Goal: Contribute content: Add original content to the website for others to see

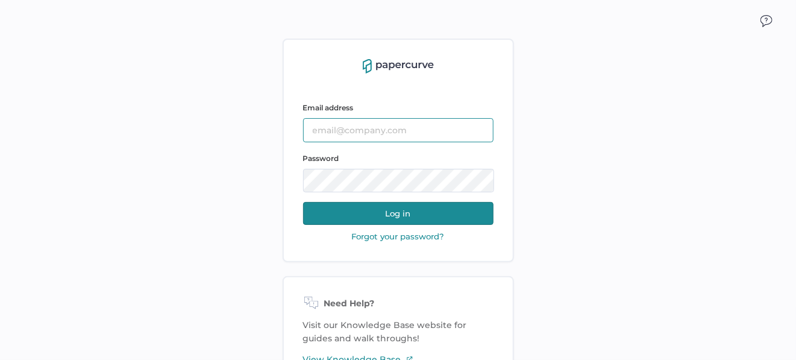
type input "[EMAIL_ADDRESS][DOMAIN_NAME]"
click at [401, 213] on button "Log in" at bounding box center [398, 213] width 190 height 23
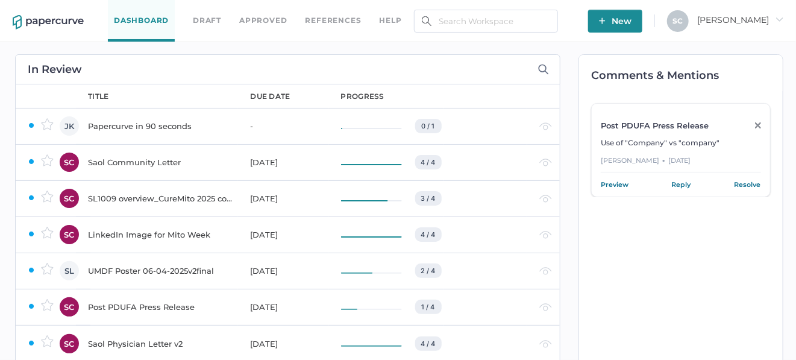
click at [631, 22] on span "New" at bounding box center [615, 21] width 33 height 23
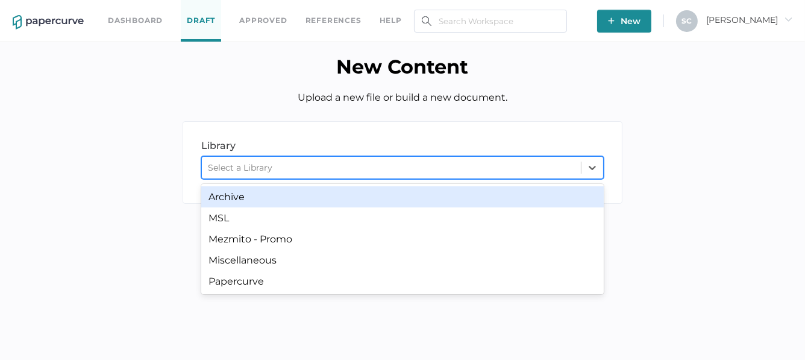
click at [235, 167] on div "Select a Library" at bounding box center [240, 167] width 64 height 11
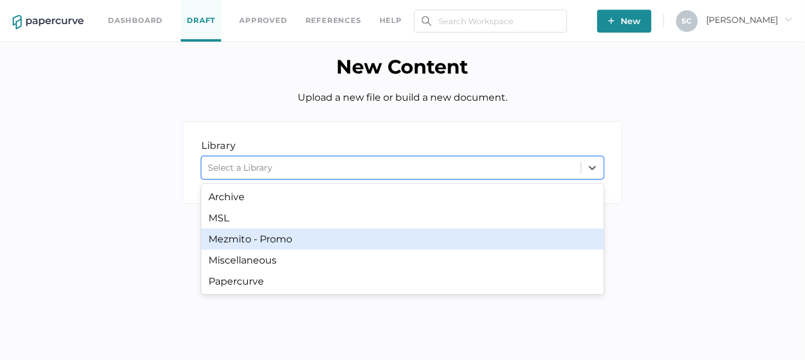
click at [229, 237] on div "Mezmito - Promo" at bounding box center [402, 238] width 402 height 21
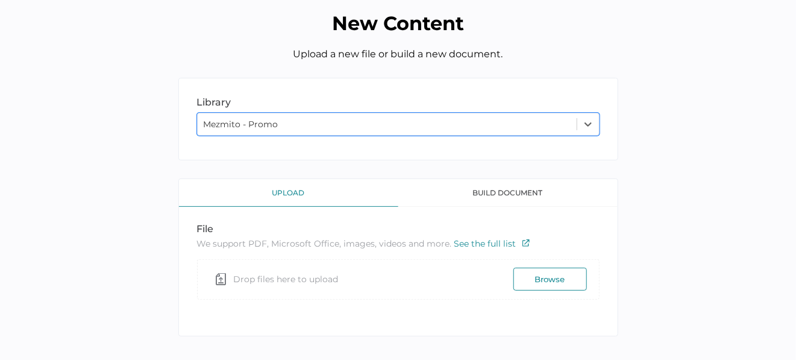
scroll to position [55, 0]
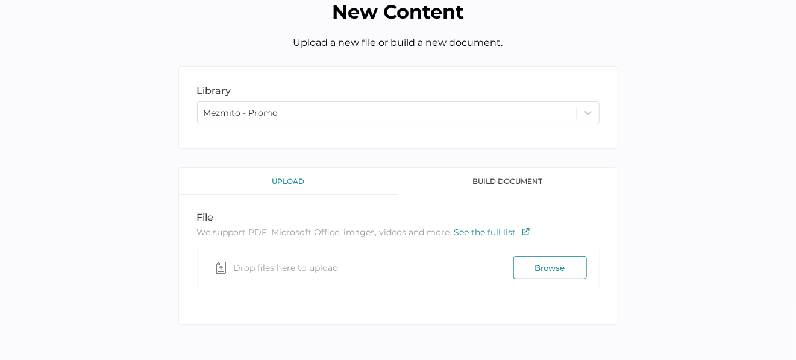
click at [527, 261] on button "Browse" at bounding box center [549, 267] width 73 height 23
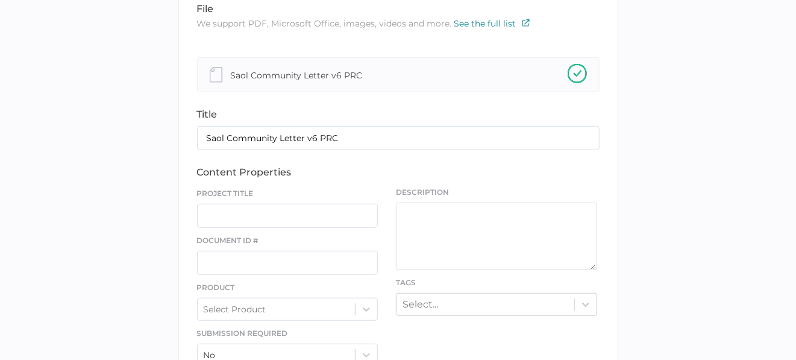
scroll to position [236, 0]
drag, startPoint x: 306, startPoint y: 134, endPoint x: 415, endPoint y: 134, distance: 109.0
click at [414, 134] on input "Saol Community Letter v6 PRC" at bounding box center [398, 137] width 402 height 24
type input "Saol Community Letter"
click at [243, 219] on input "text" at bounding box center [287, 215] width 181 height 24
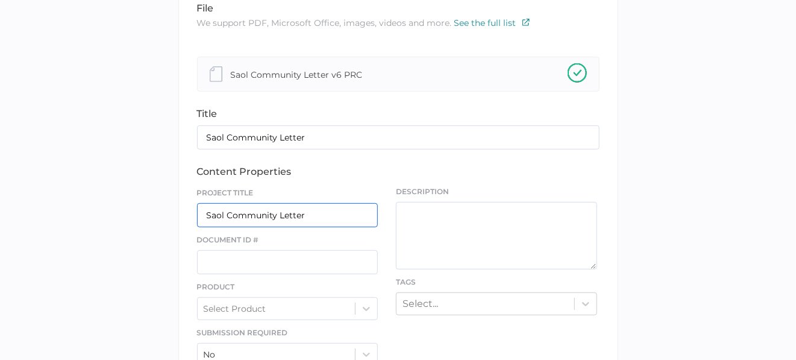
type input "Saol Community Letter"
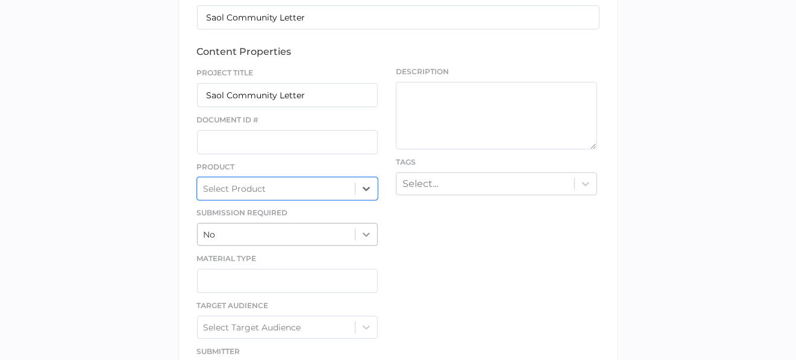
scroll to position [357, 0]
click at [365, 192] on div at bounding box center [366, 188] width 22 height 22
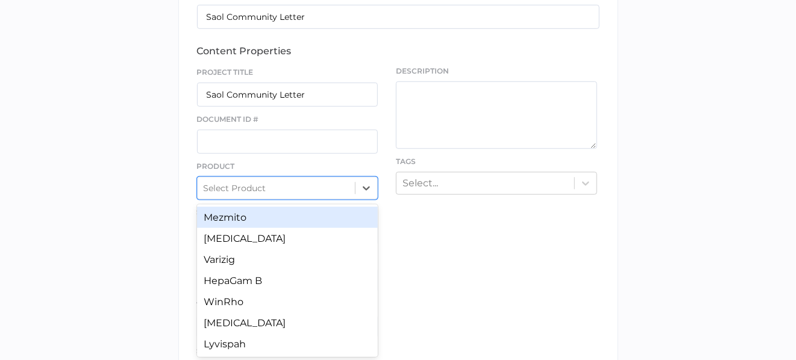
click at [284, 220] on div "Mezmito" at bounding box center [287, 217] width 181 height 21
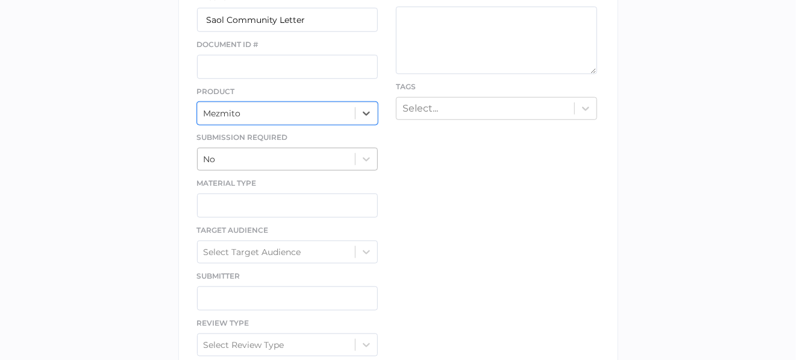
scroll to position [477, 0]
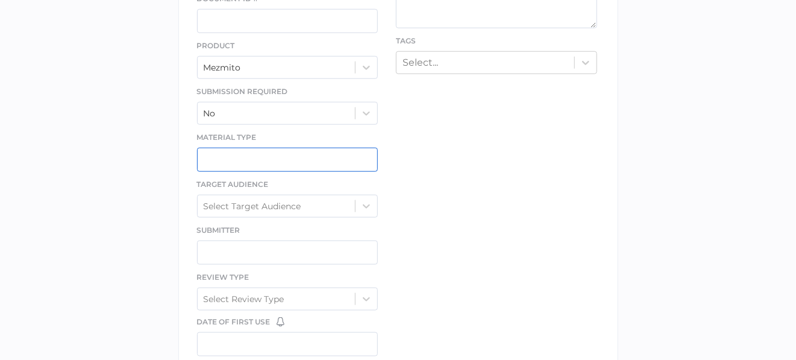
click at [276, 157] on input "text" at bounding box center [287, 160] width 181 height 24
type input "Letter"
click at [371, 201] on icon at bounding box center [366, 206] width 12 height 12
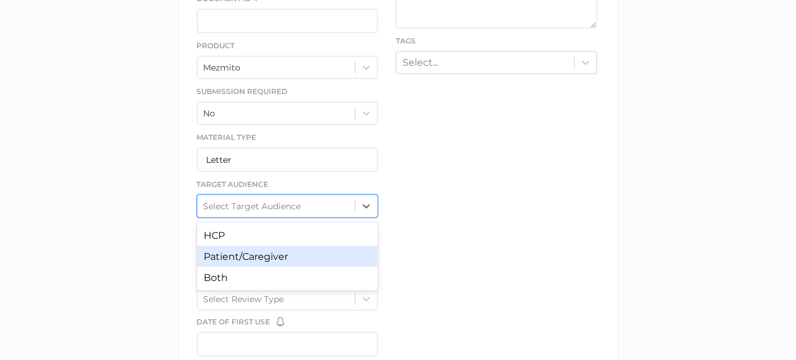
click at [276, 254] on div "Patient/Caregiver" at bounding box center [287, 256] width 181 height 21
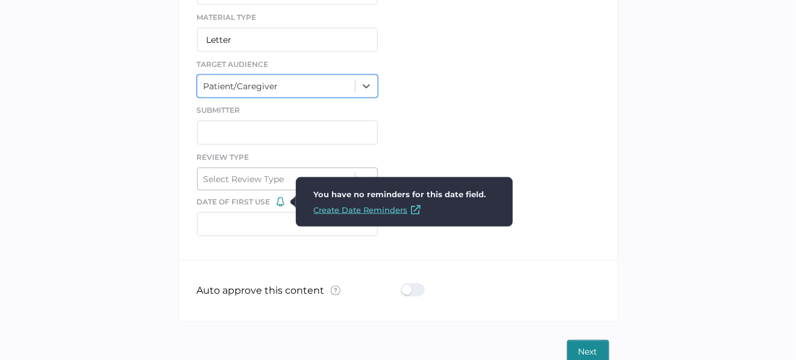
scroll to position [597, 0]
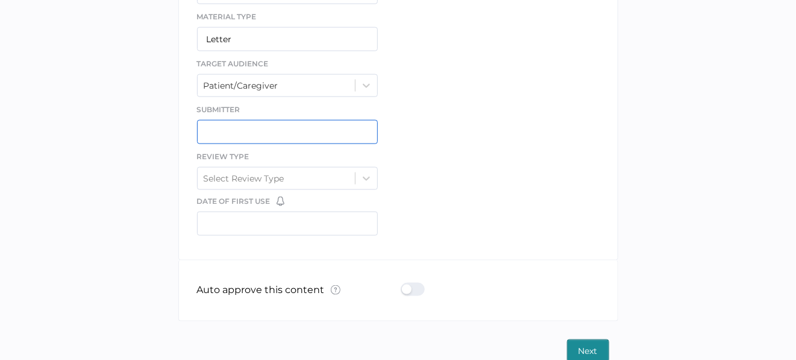
click at [242, 129] on input "text" at bounding box center [287, 132] width 181 height 24
type input "Sue Clement"
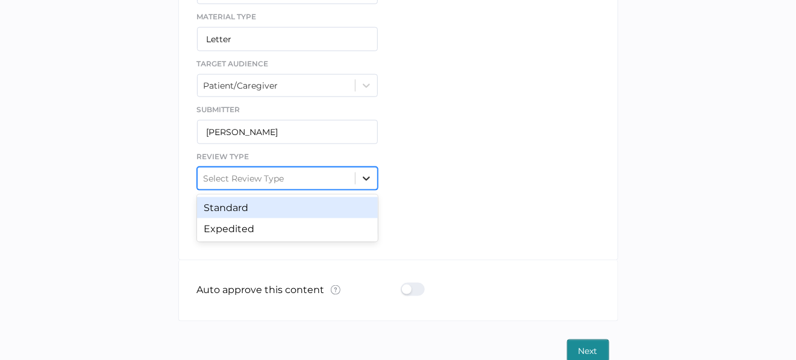
click at [367, 172] on icon at bounding box center [366, 178] width 12 height 12
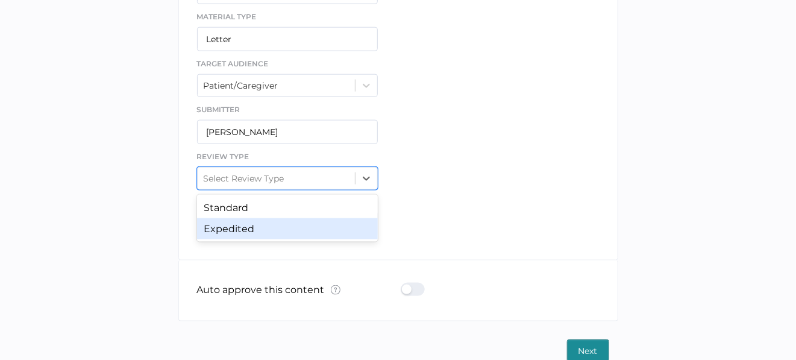
click at [302, 218] on div "Expedited" at bounding box center [287, 228] width 181 height 21
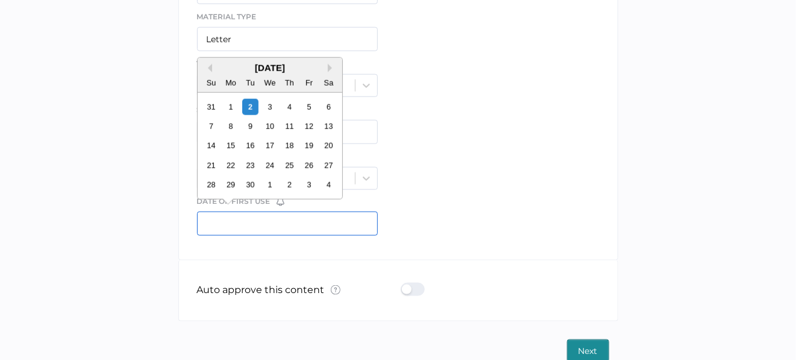
click at [252, 227] on input "text" at bounding box center [287, 223] width 181 height 24
click at [271, 106] on div "3" at bounding box center [269, 106] width 16 height 16
type input "09/03/2025"
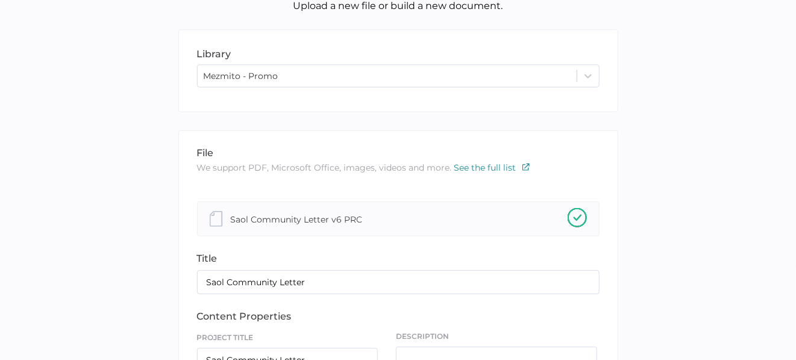
scroll to position [241, 0]
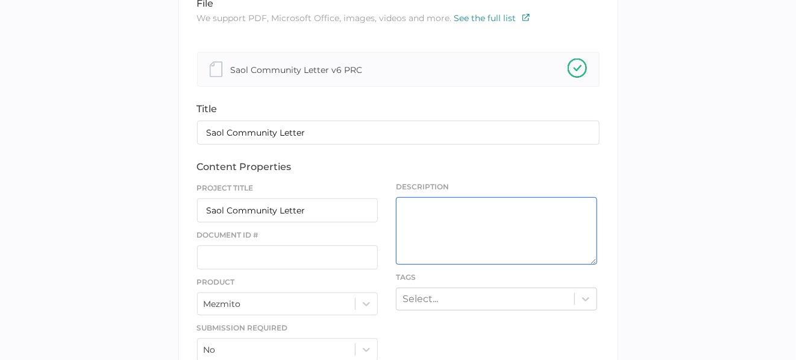
click at [413, 213] on textarea at bounding box center [496, 230] width 201 height 67
type textarea "T"
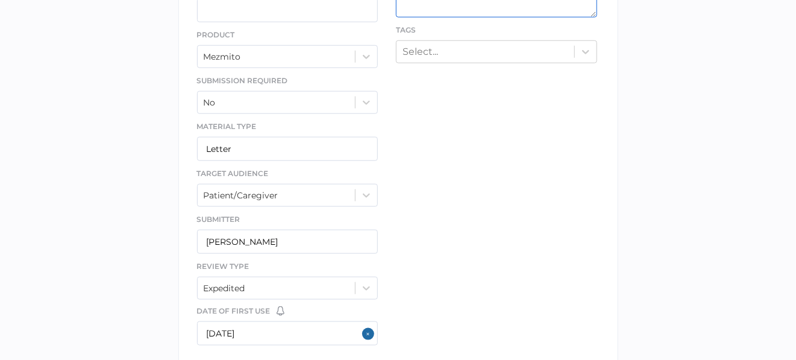
scroll to position [602, 0]
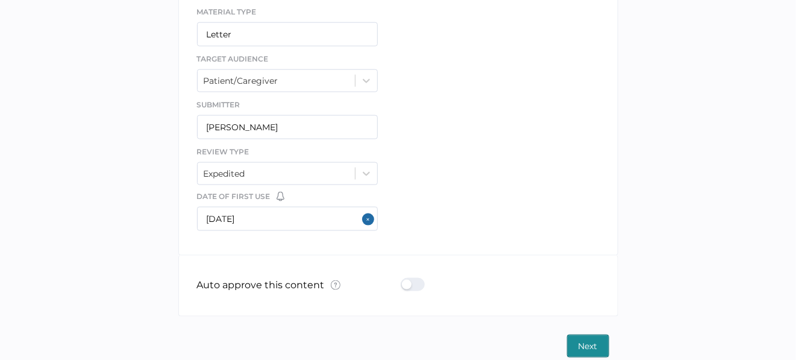
click at [576, 343] on button "Next" at bounding box center [588, 345] width 42 height 23
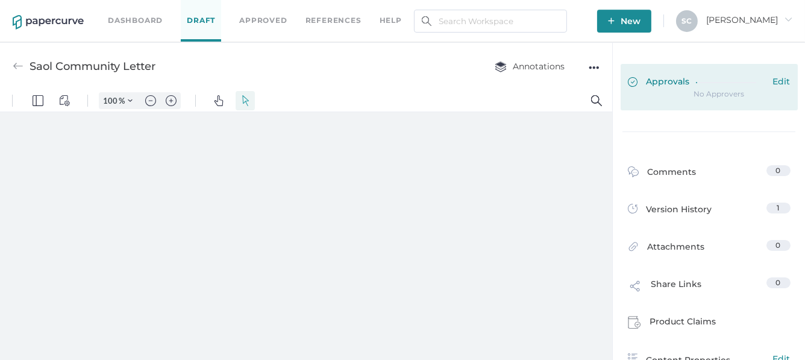
click at [778, 78] on span "Edit" at bounding box center [781, 82] width 17 height 13
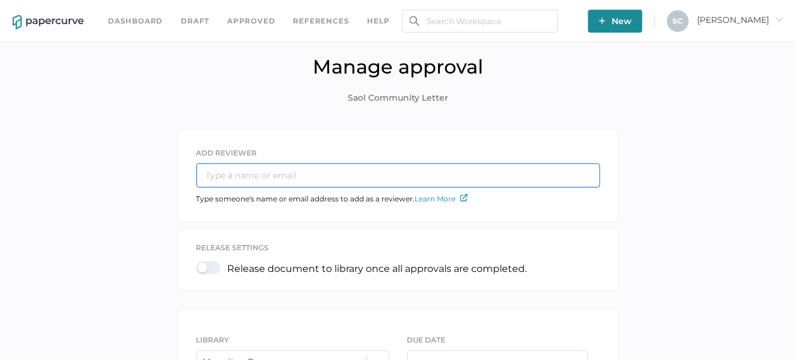
click at [210, 179] on input "text" at bounding box center [398, 175] width 404 height 24
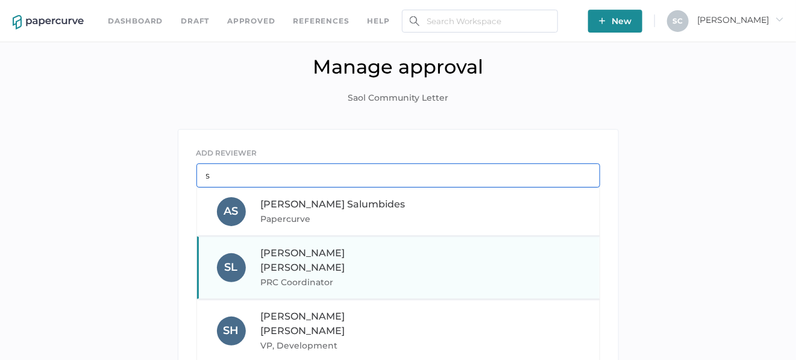
type input "s"
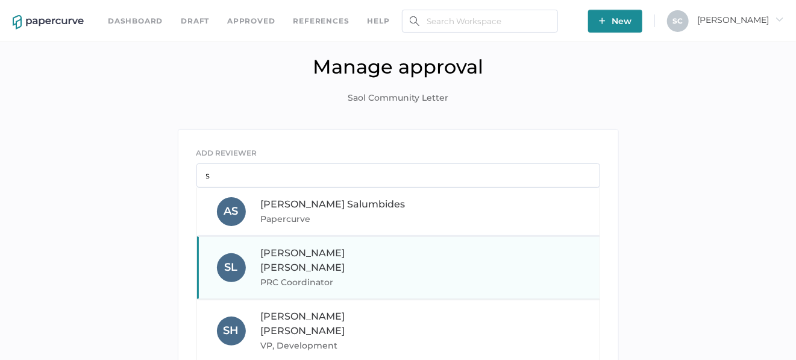
click at [272, 275] on span "PRC Coordinator" at bounding box center [342, 282] width 163 height 14
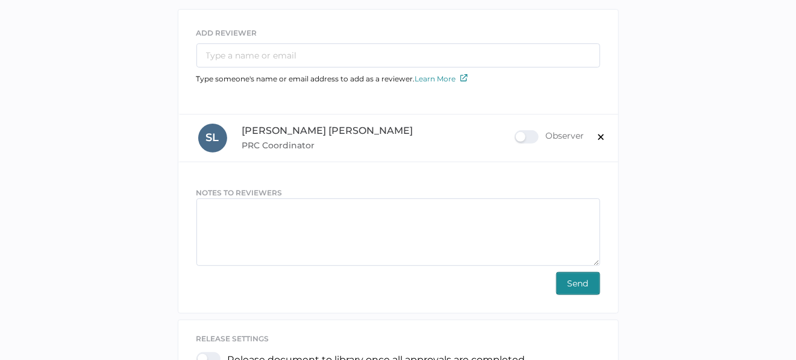
scroll to position [181, 0]
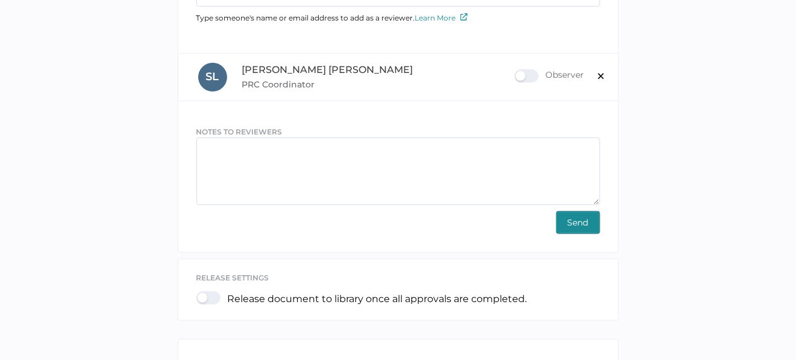
click at [570, 216] on span "Send" at bounding box center [577, 222] width 21 height 22
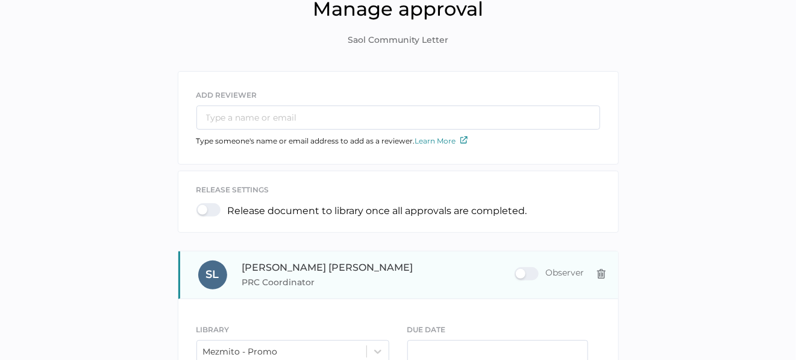
scroll to position [0, 0]
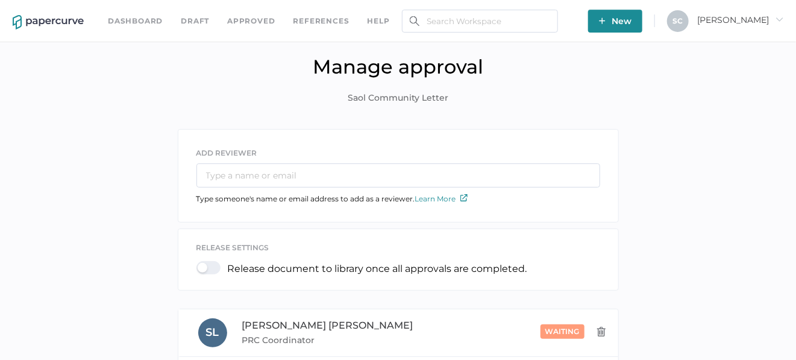
click at [631, 20] on span "New" at bounding box center [615, 21] width 33 height 23
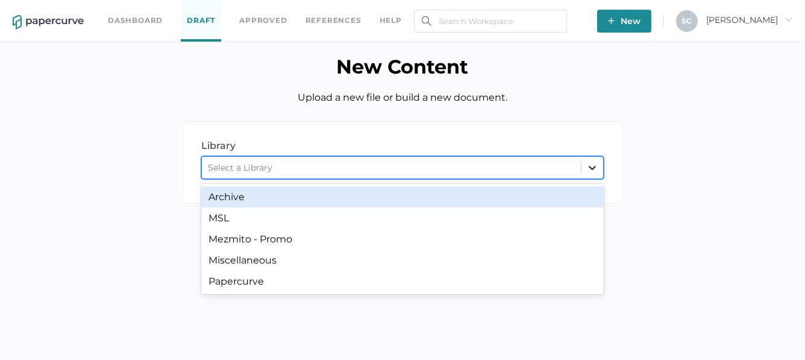
click at [586, 177] on div at bounding box center [592, 168] width 22 height 22
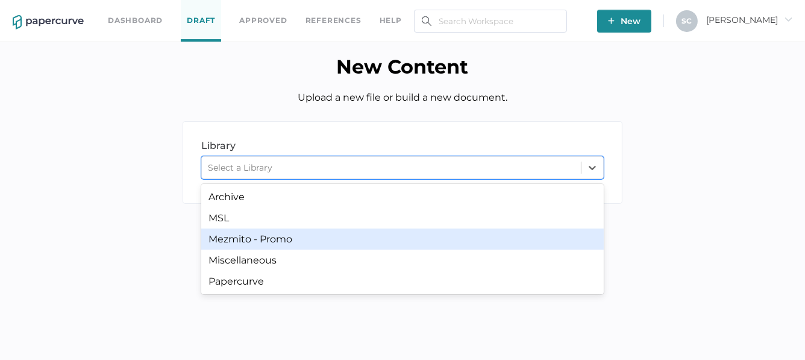
click at [306, 242] on div "Mezmito - Promo" at bounding box center [402, 238] width 402 height 21
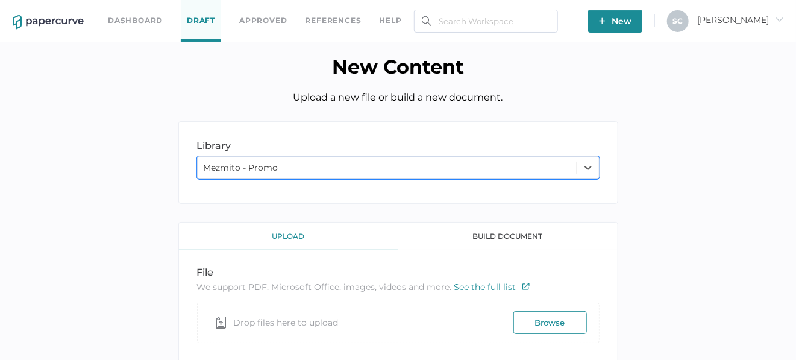
scroll to position [55, 0]
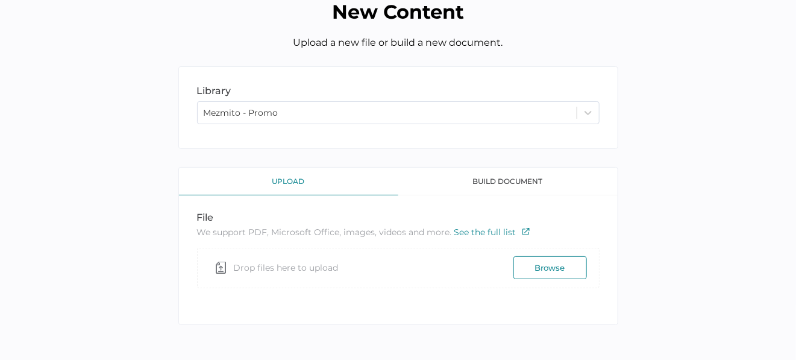
click at [527, 265] on button "Browse" at bounding box center [549, 267] width 73 height 23
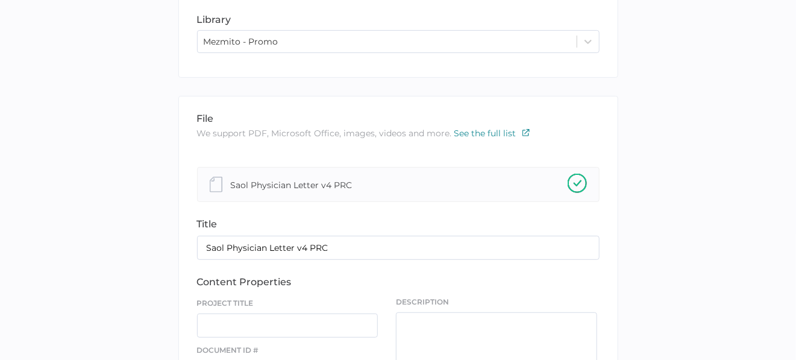
scroll to position [236, 0]
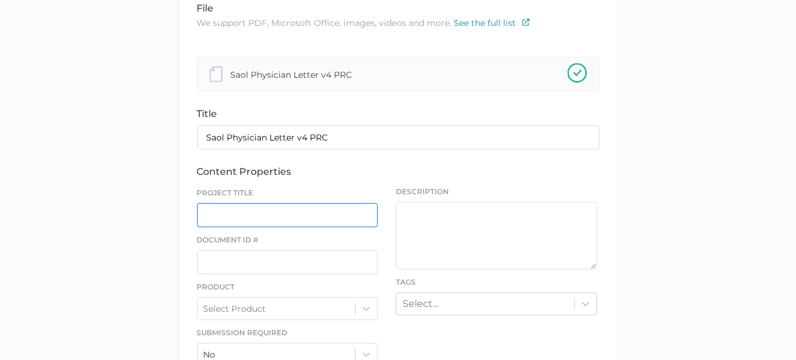
drag, startPoint x: 233, startPoint y: 213, endPoint x: 219, endPoint y: 223, distance: 17.6
click at [228, 216] on input "text" at bounding box center [287, 215] width 181 height 24
type input "Saol Physician Letter"
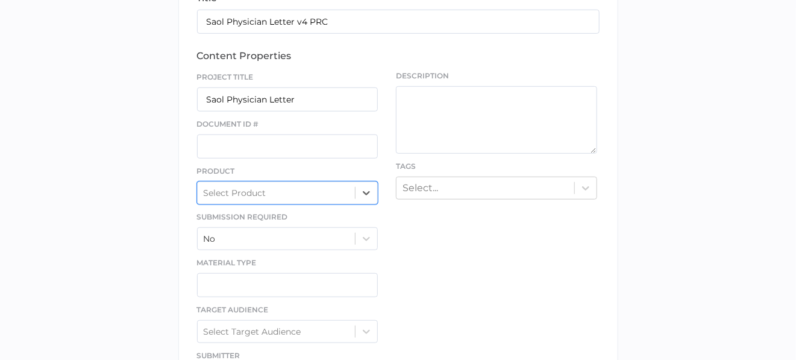
scroll to position [357, 0]
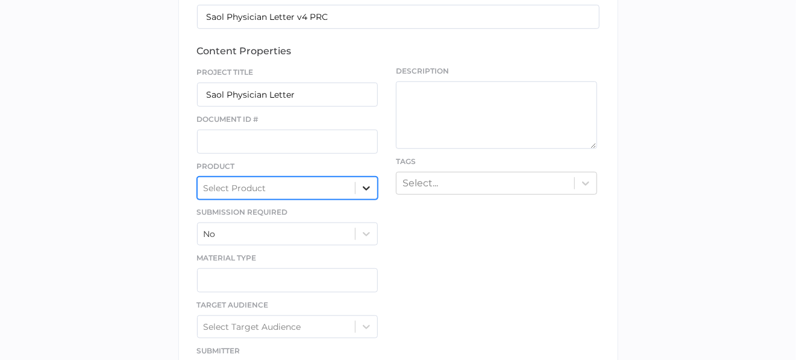
click at [366, 189] on icon at bounding box center [366, 188] width 12 height 12
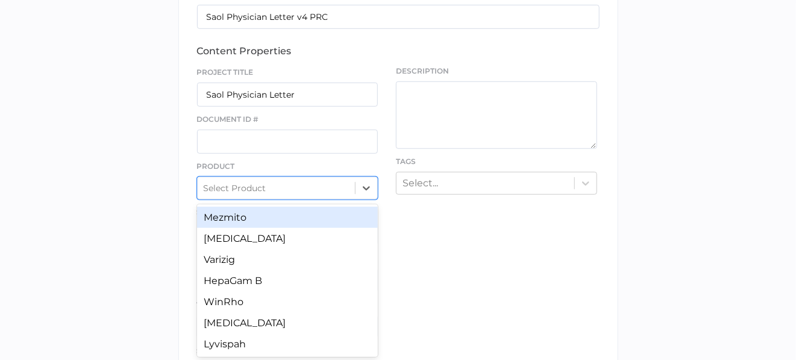
click at [272, 216] on div "Mezmito" at bounding box center [287, 217] width 181 height 21
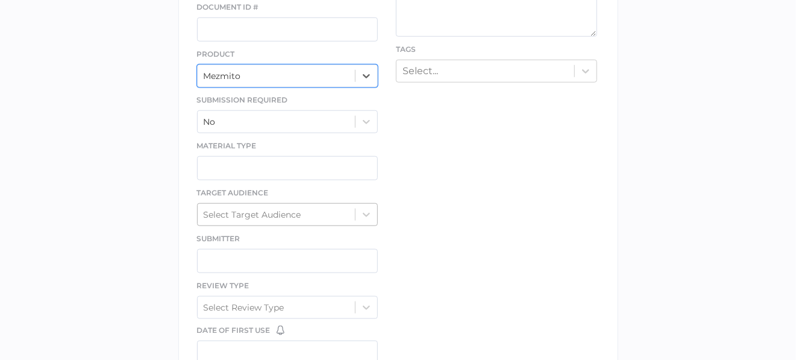
scroll to position [477, 0]
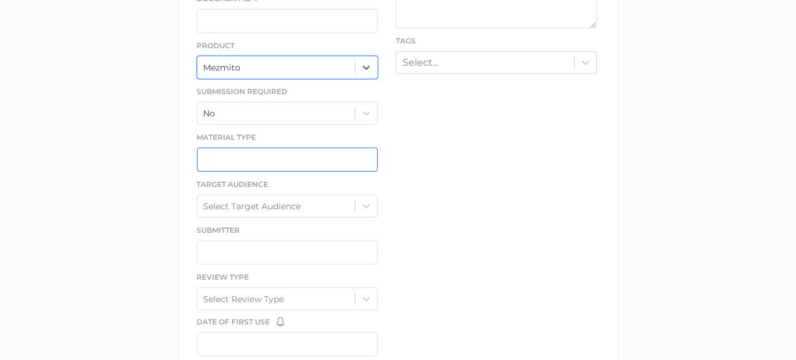
click at [261, 152] on input "text" at bounding box center [287, 160] width 181 height 24
type input "Letter"
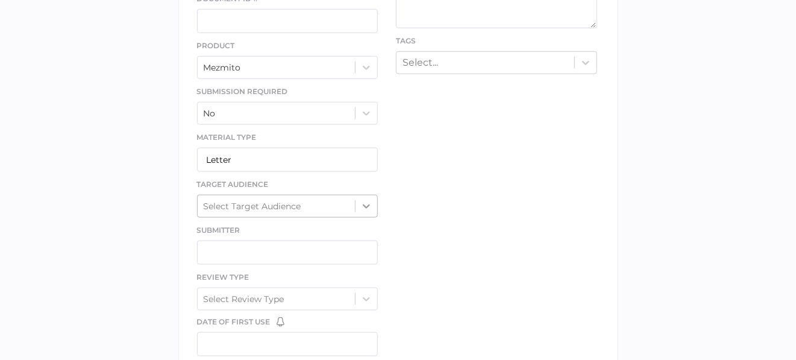
click at [372, 202] on div at bounding box center [366, 206] width 22 height 22
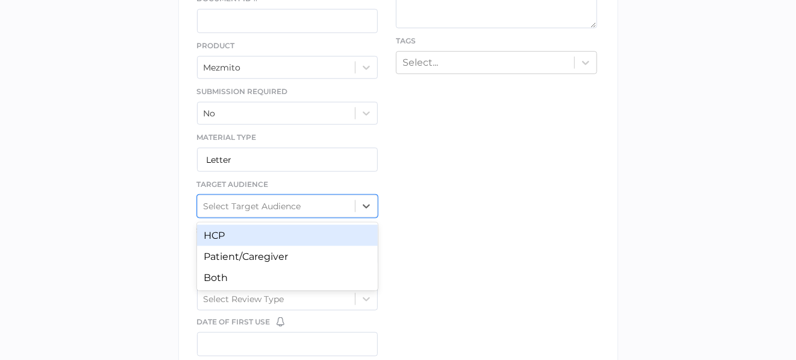
click at [305, 232] on div "HCP" at bounding box center [287, 235] width 181 height 21
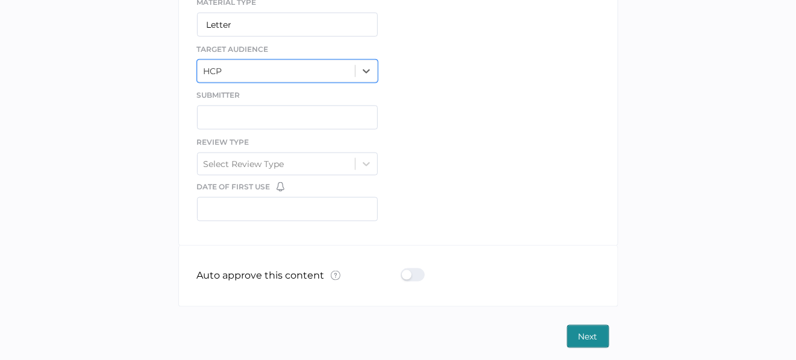
scroll to position [612, 0]
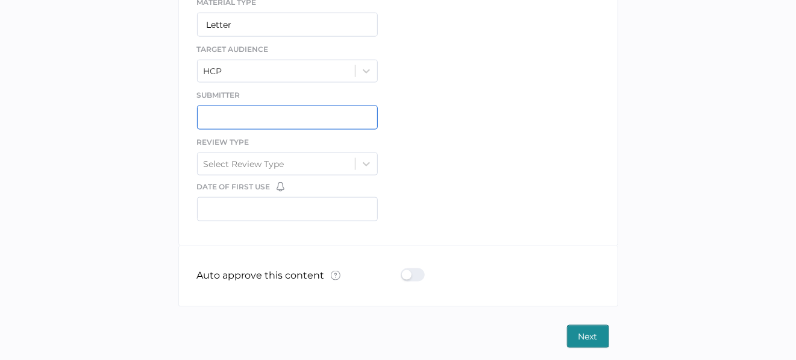
click at [223, 113] on input "text" at bounding box center [287, 117] width 181 height 24
type input "Sue Clement"
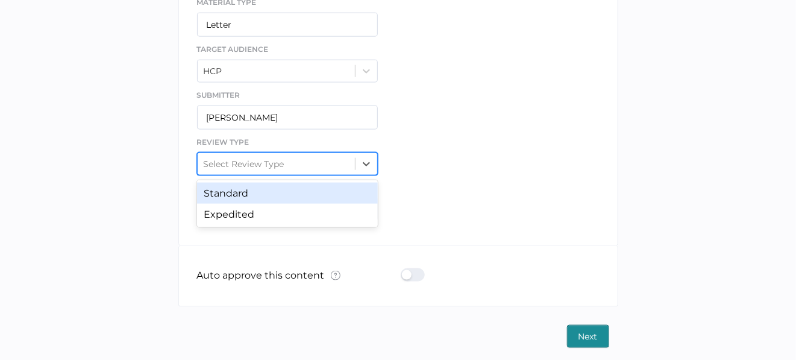
click at [354, 162] on div "Select Review Type" at bounding box center [277, 164] width 158 height 18
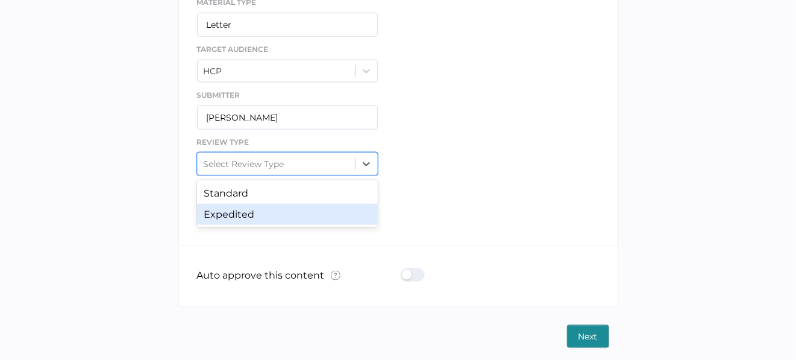
click at [304, 209] on div "Expedited" at bounding box center [287, 214] width 181 height 21
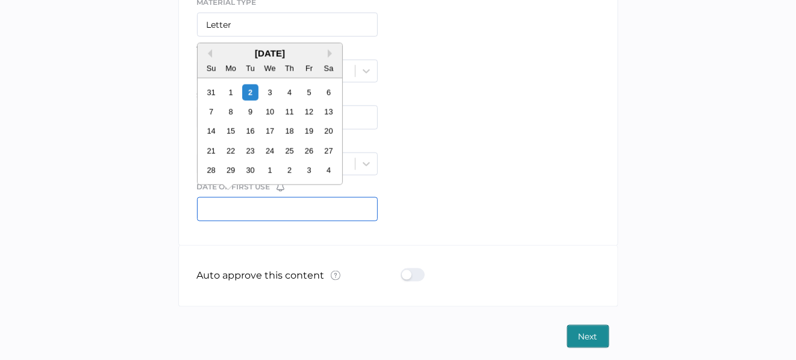
click at [323, 200] on input "text" at bounding box center [287, 209] width 181 height 24
click at [284, 93] on div "4" at bounding box center [289, 92] width 16 height 16
type input "09/04/2025"
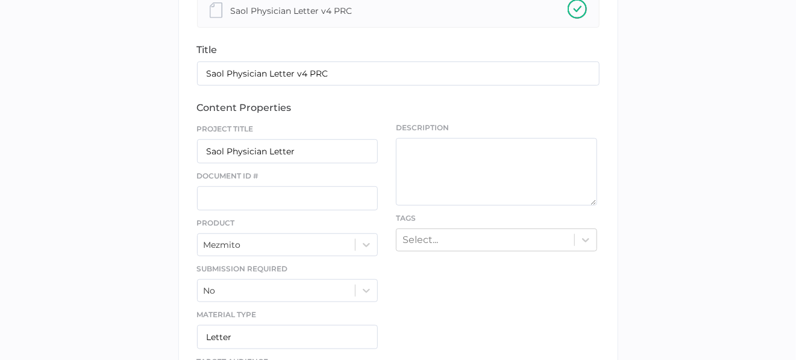
scroll to position [311, 0]
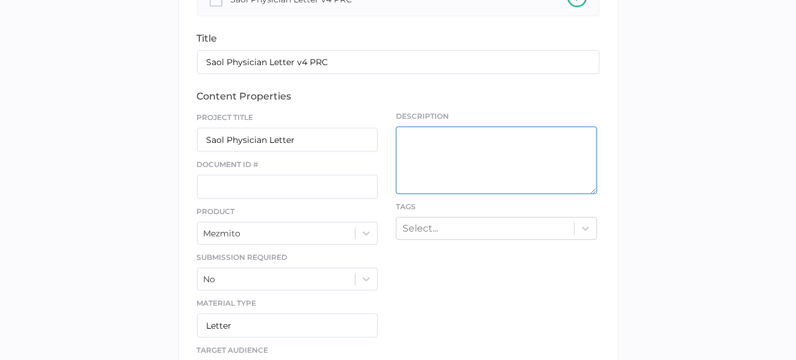
click at [402, 132] on textarea at bounding box center [496, 159] width 201 height 67
drag, startPoint x: 406, startPoint y: 137, endPoint x: 635, endPoint y: 146, distance: 229.7
click at [635, 146] on div "library LIBRARY Mezmito - Promo file We support PDF, Microsoft Office, images, …" at bounding box center [398, 229] width 778 height 838
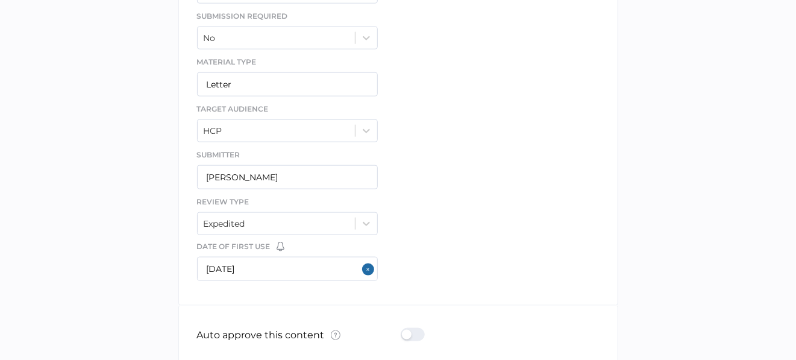
scroll to position [612, 0]
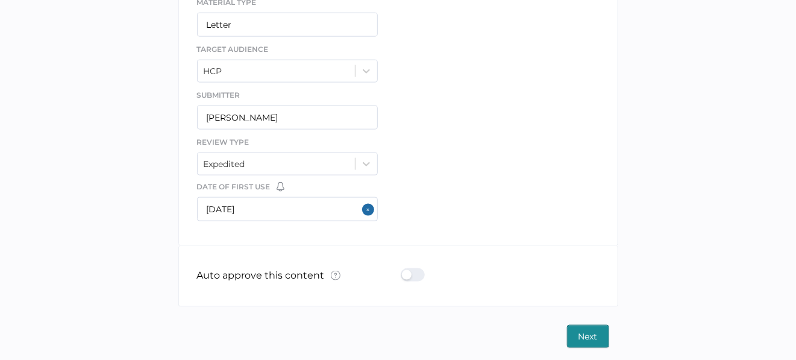
type textarea "This is exactly the same as the community letter - just a different audience."
click at [584, 329] on span "Next" at bounding box center [587, 336] width 19 height 22
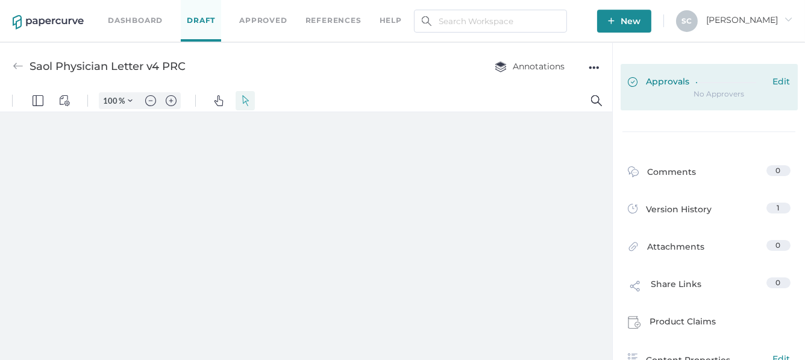
click at [776, 83] on span "Edit" at bounding box center [781, 82] width 17 height 13
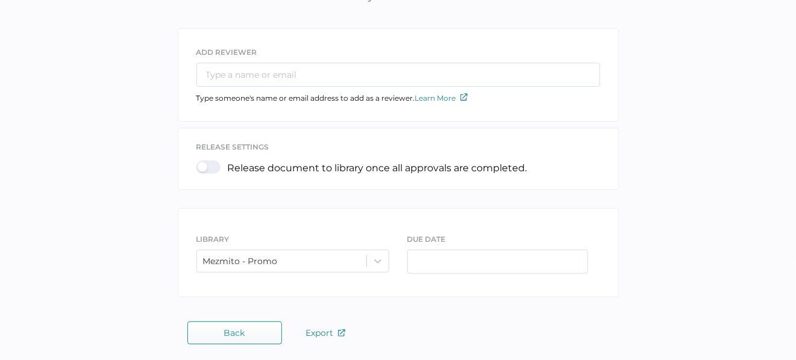
scroll to position [101, 0]
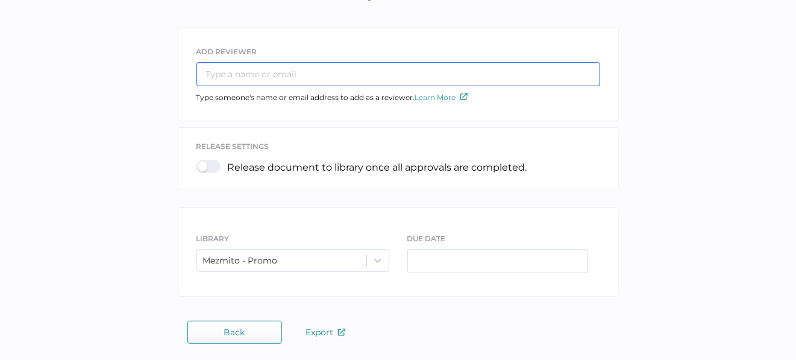
click at [262, 76] on input "text" at bounding box center [398, 74] width 404 height 24
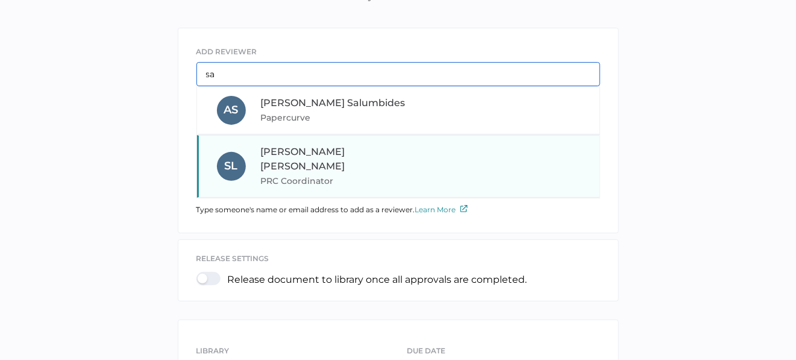
type input "sa"
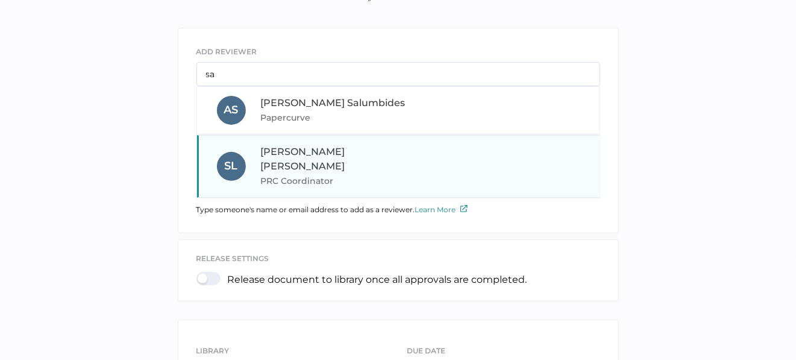
click at [290, 152] on span "Sandy Lee" at bounding box center [303, 159] width 84 height 26
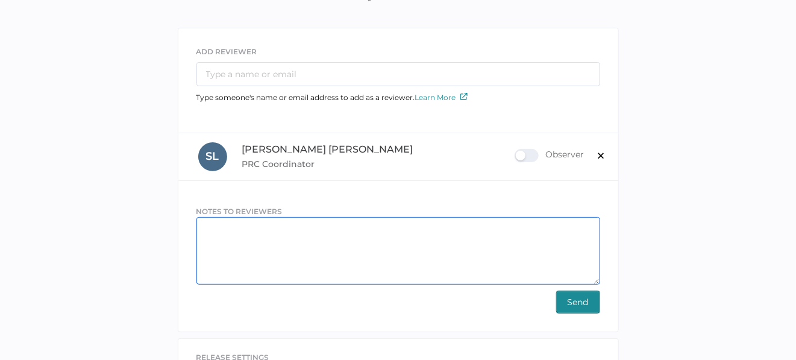
click at [372, 232] on textarea at bounding box center [398, 250] width 404 height 67
paste textarea "This is exactly the same as the community letter - just a different audience."
type textarea "This is exactly the same as the community letter - just a different audience."
click at [584, 295] on span "Send" at bounding box center [577, 302] width 21 height 22
